Goal: Find specific page/section: Find specific page/section

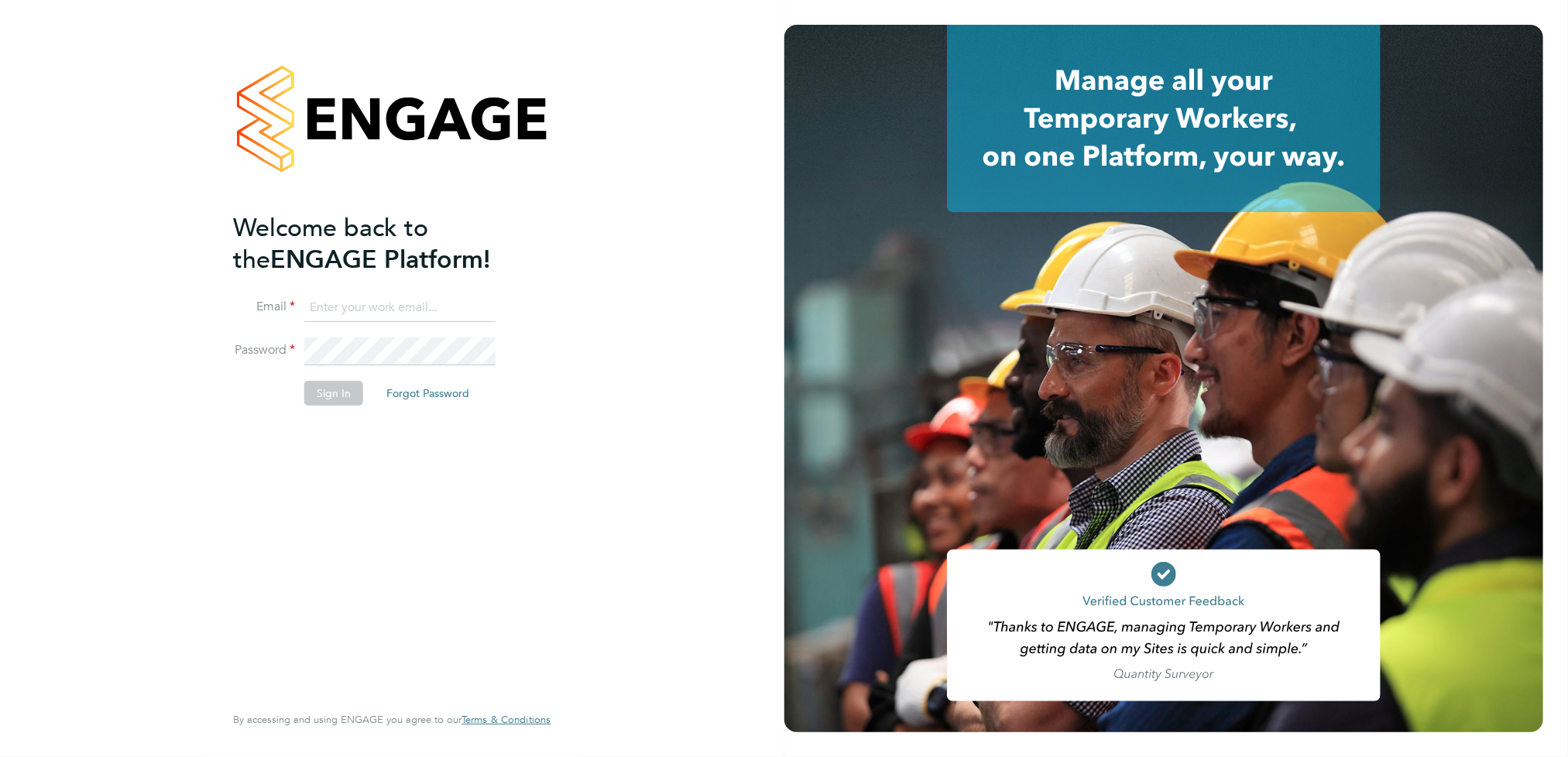
type input "steven.south@mclarenresourcing.co.uk"
click at [339, 388] on button "Sign In" at bounding box center [333, 393] width 59 height 25
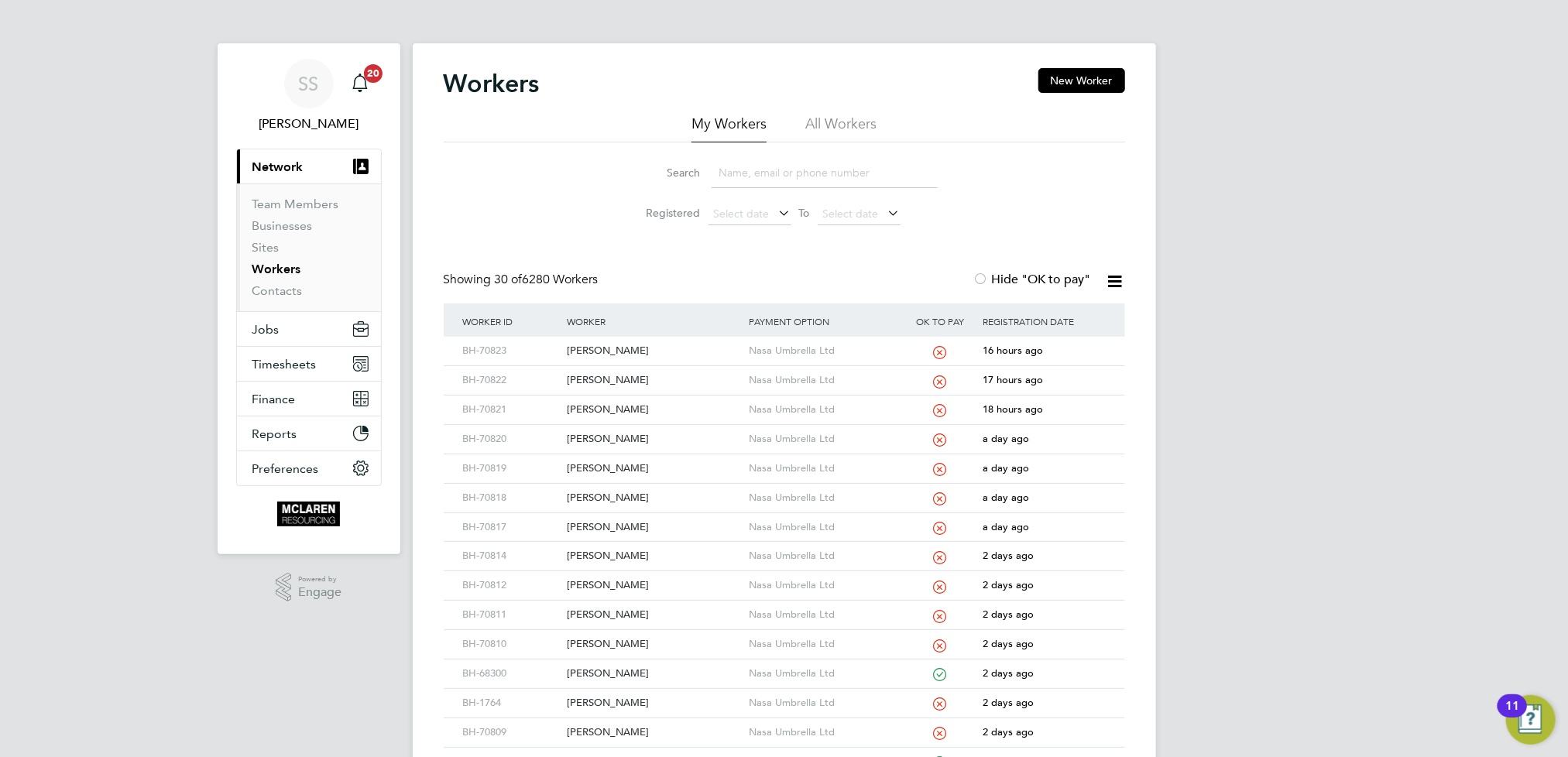
click at [789, 180] on input at bounding box center [825, 173] width 226 height 30
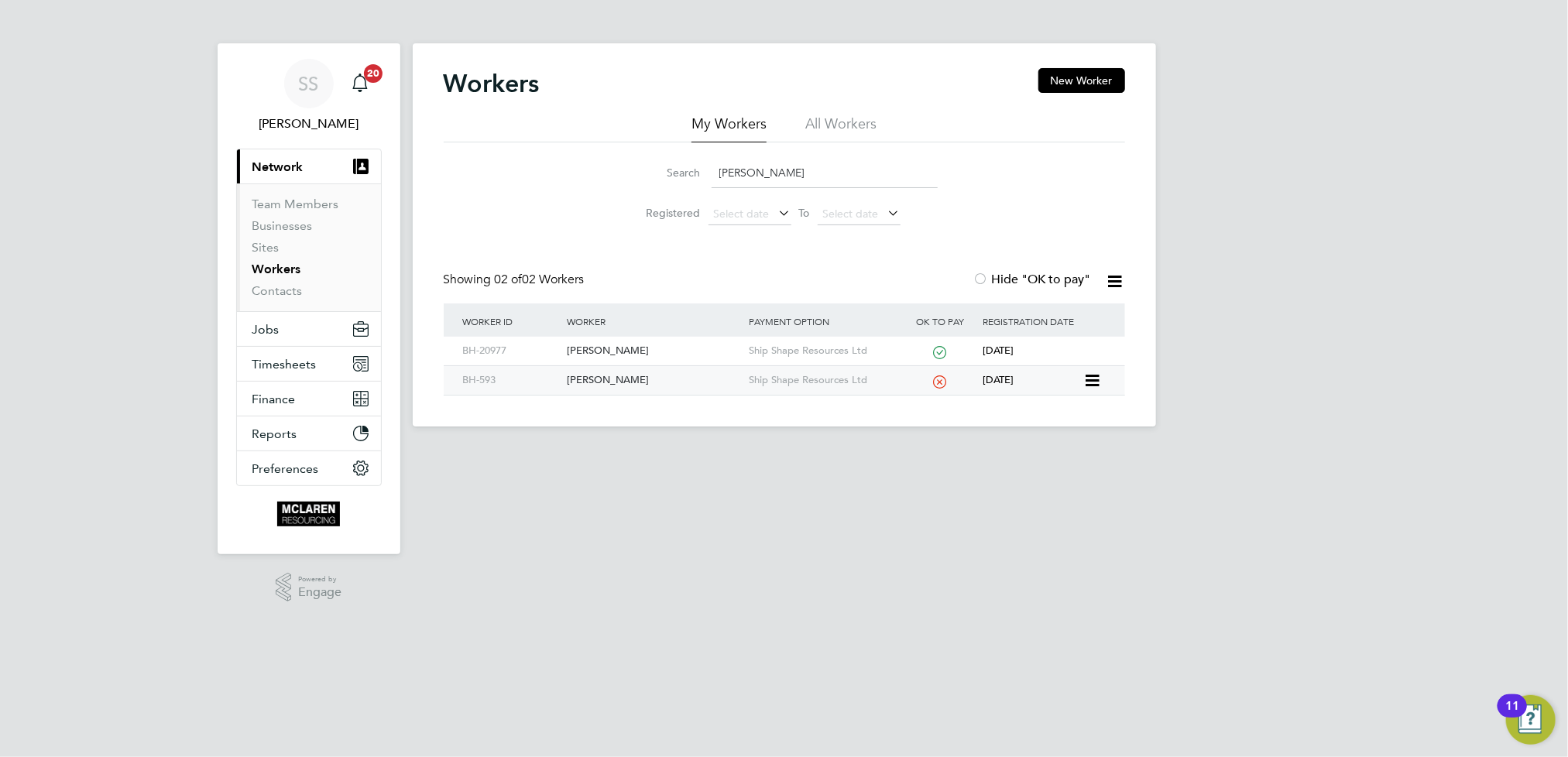
type input "[PERSON_NAME]"
click at [614, 382] on div "[PERSON_NAME]" at bounding box center [653, 380] width 182 height 29
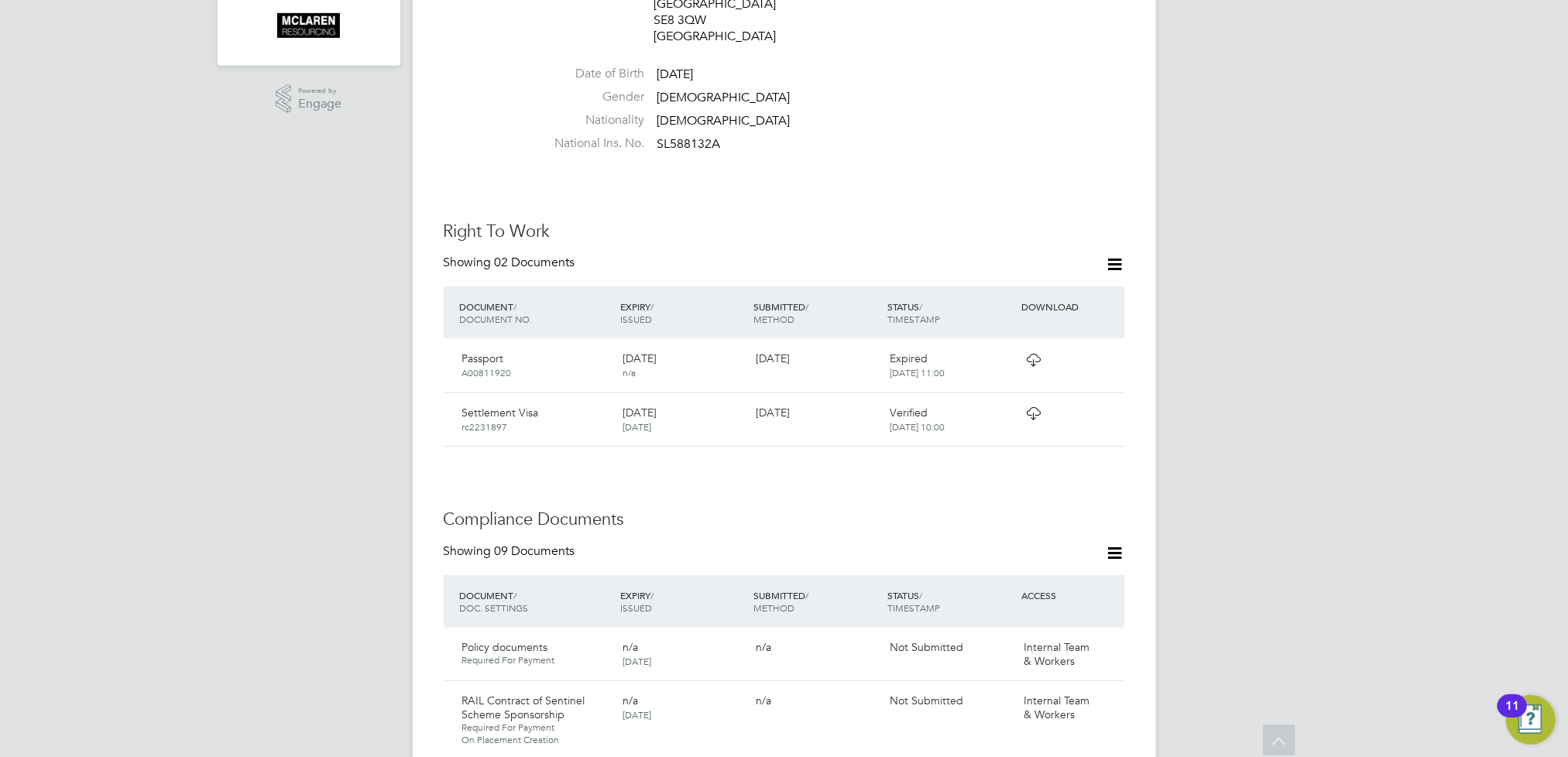
scroll to position [492, 0]
click at [1029, 351] on icon at bounding box center [1032, 357] width 19 height 12
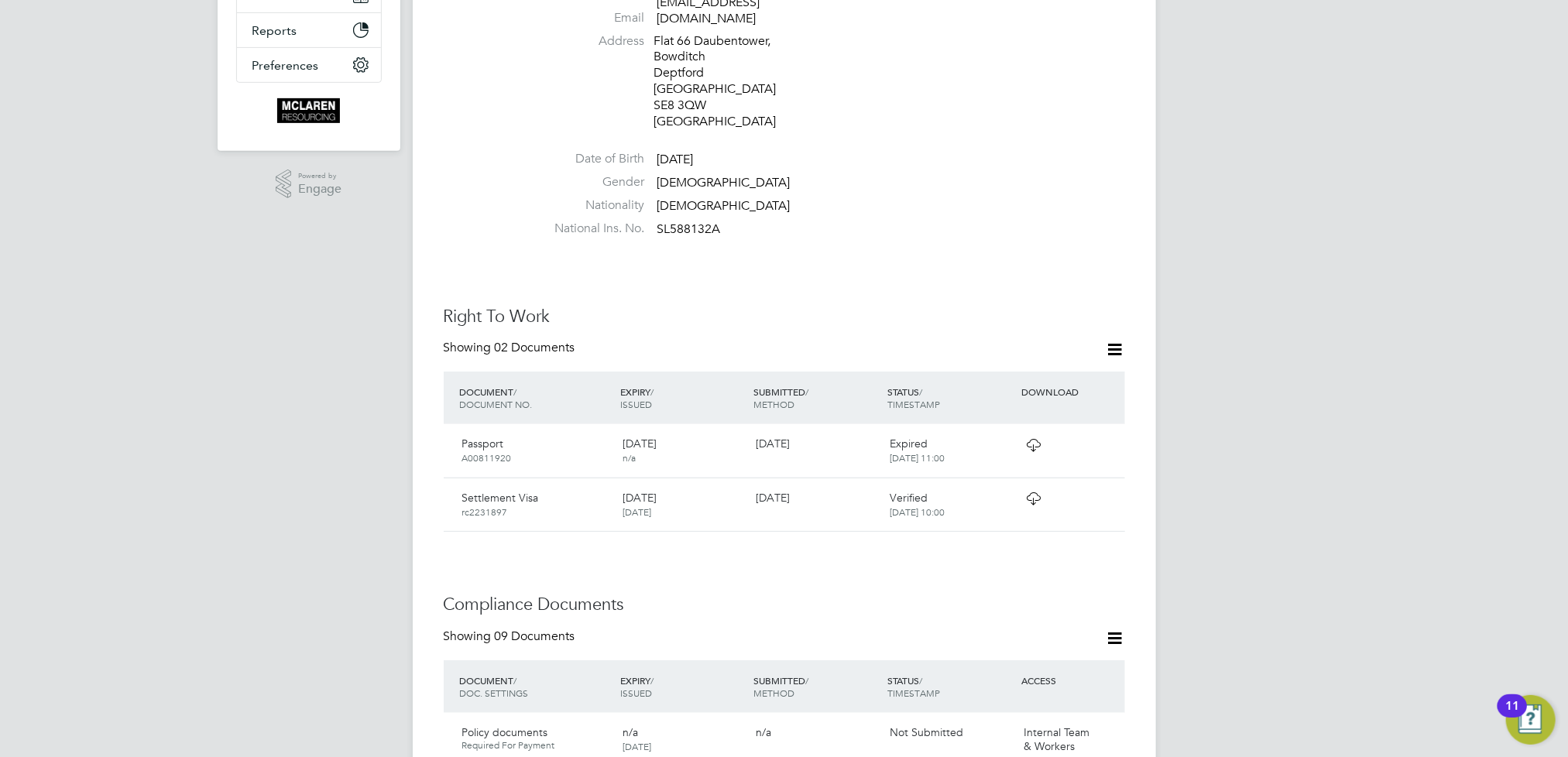
scroll to position [409, 0]
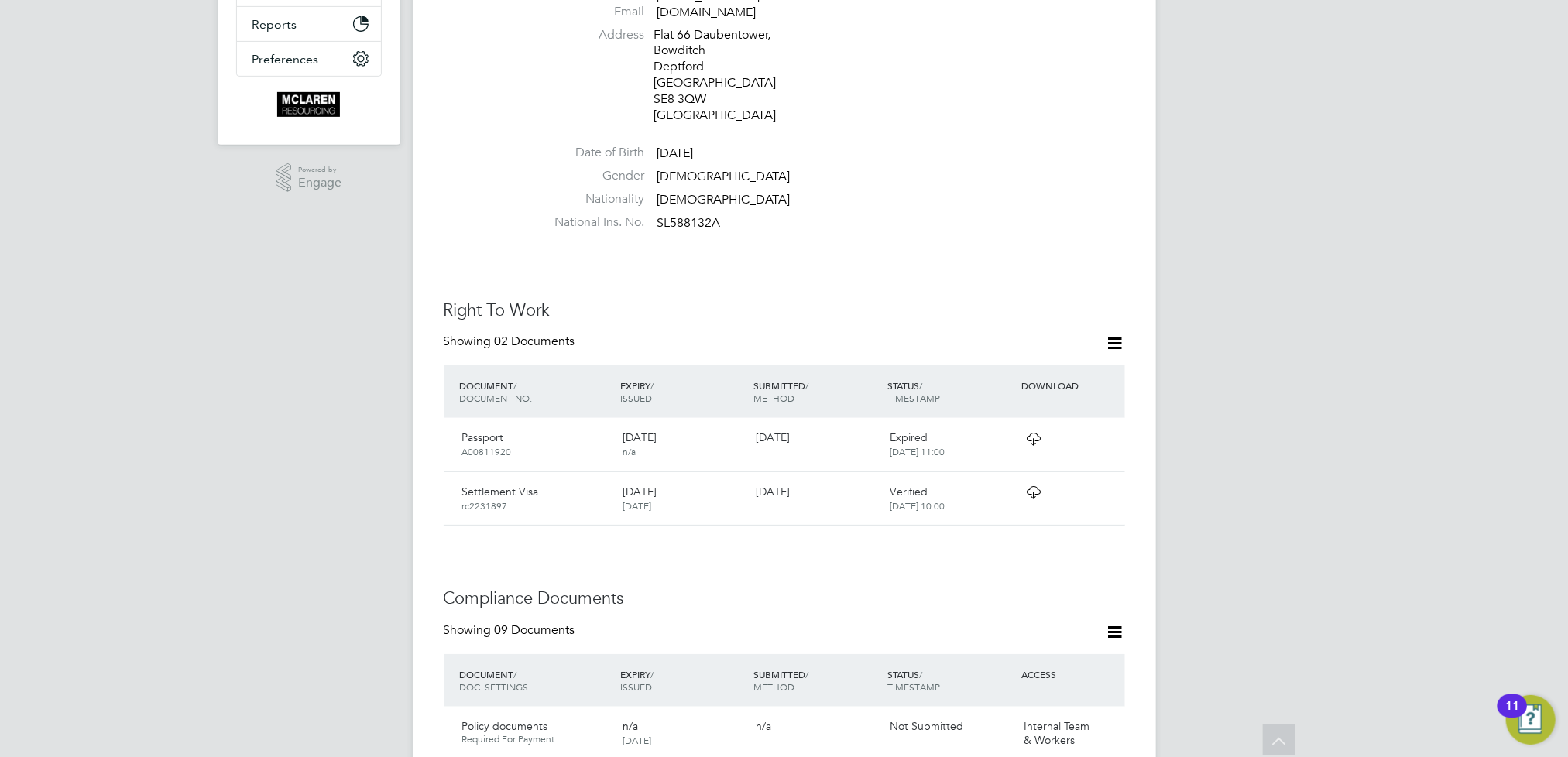
click at [1032, 432] on icon at bounding box center [1032, 438] width 19 height 12
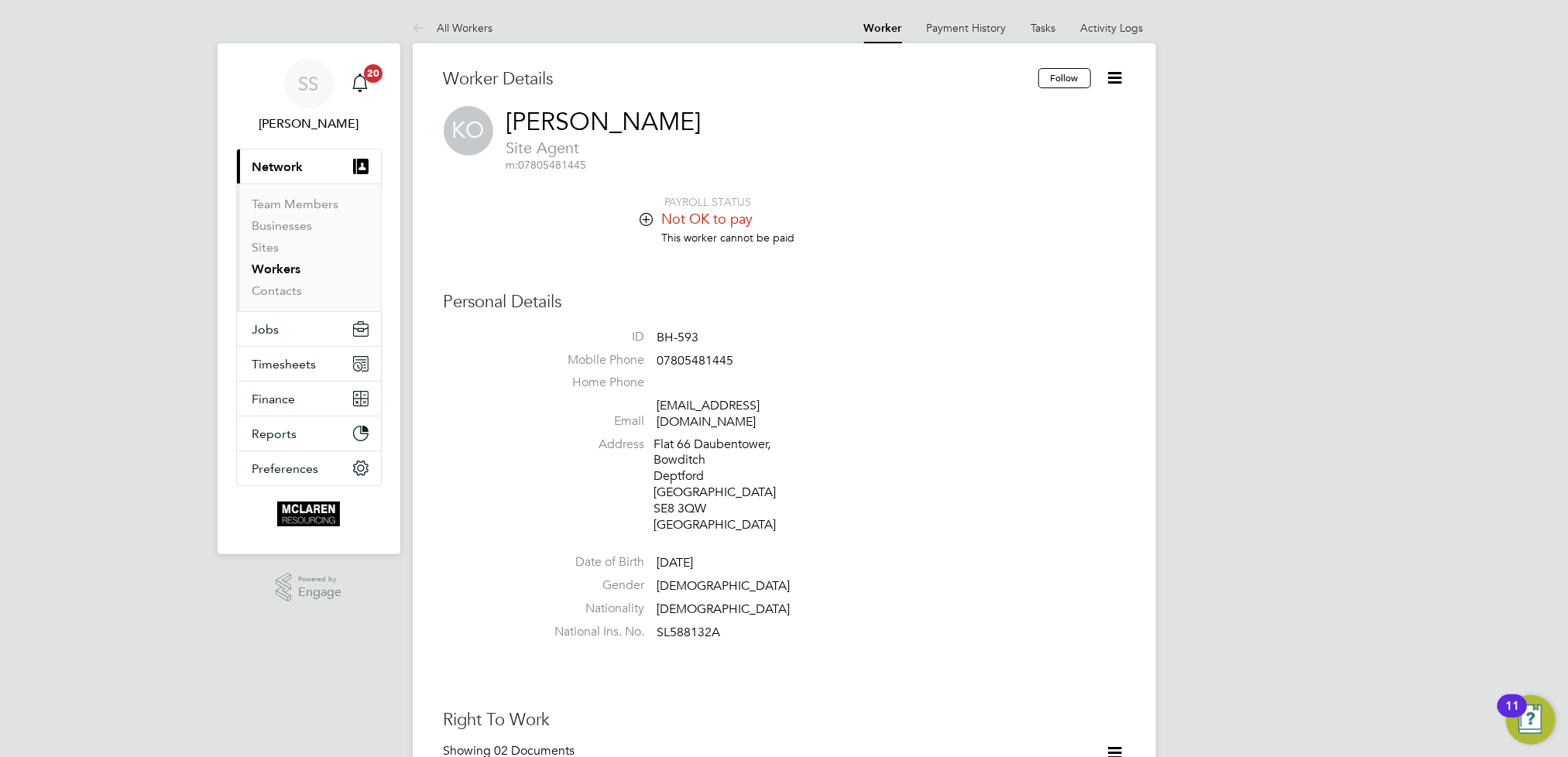
scroll to position [328, 0]
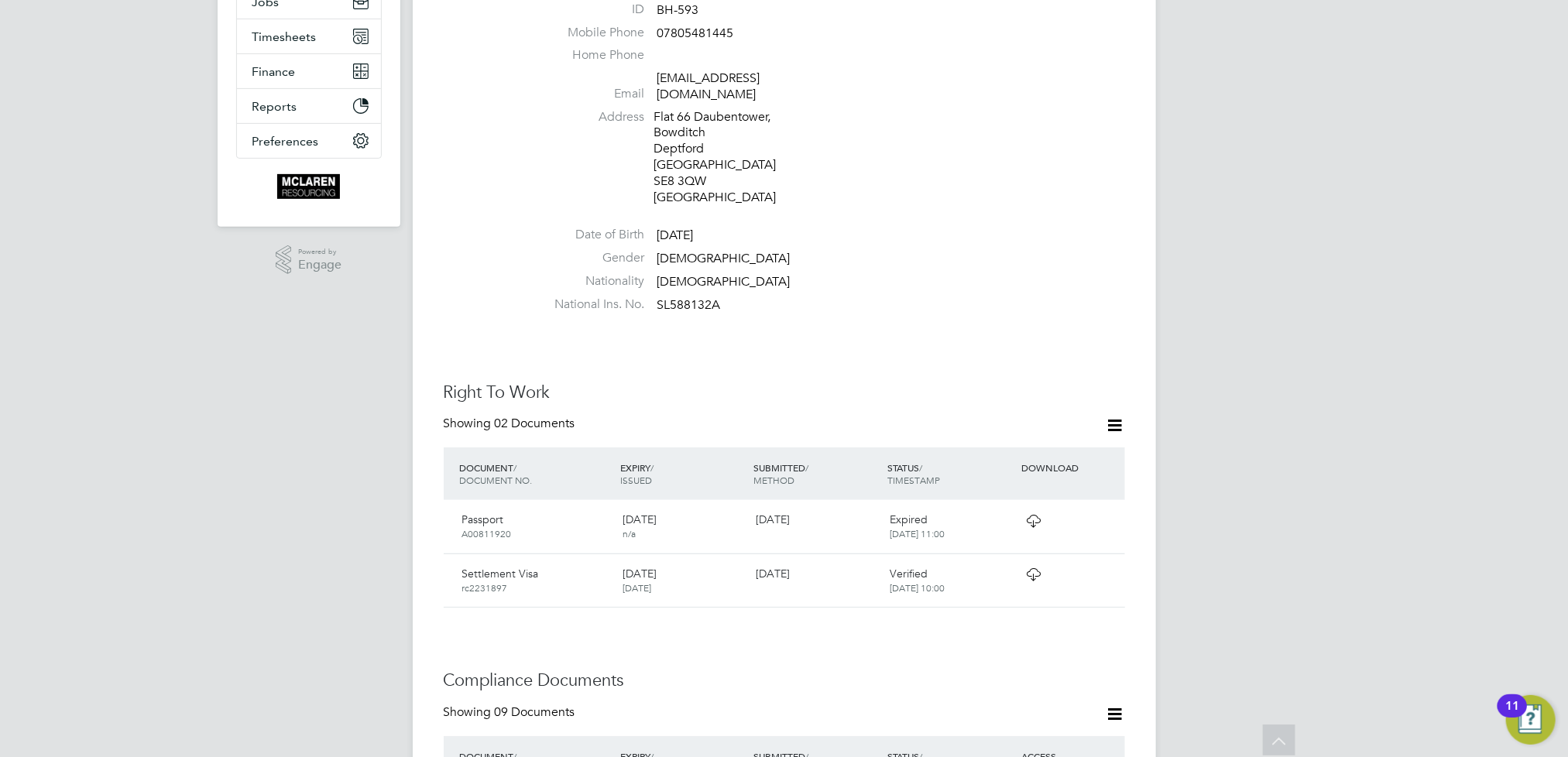
click at [1026, 568] on icon at bounding box center [1032, 574] width 19 height 12
